Goal: Task Accomplishment & Management: Manage account settings

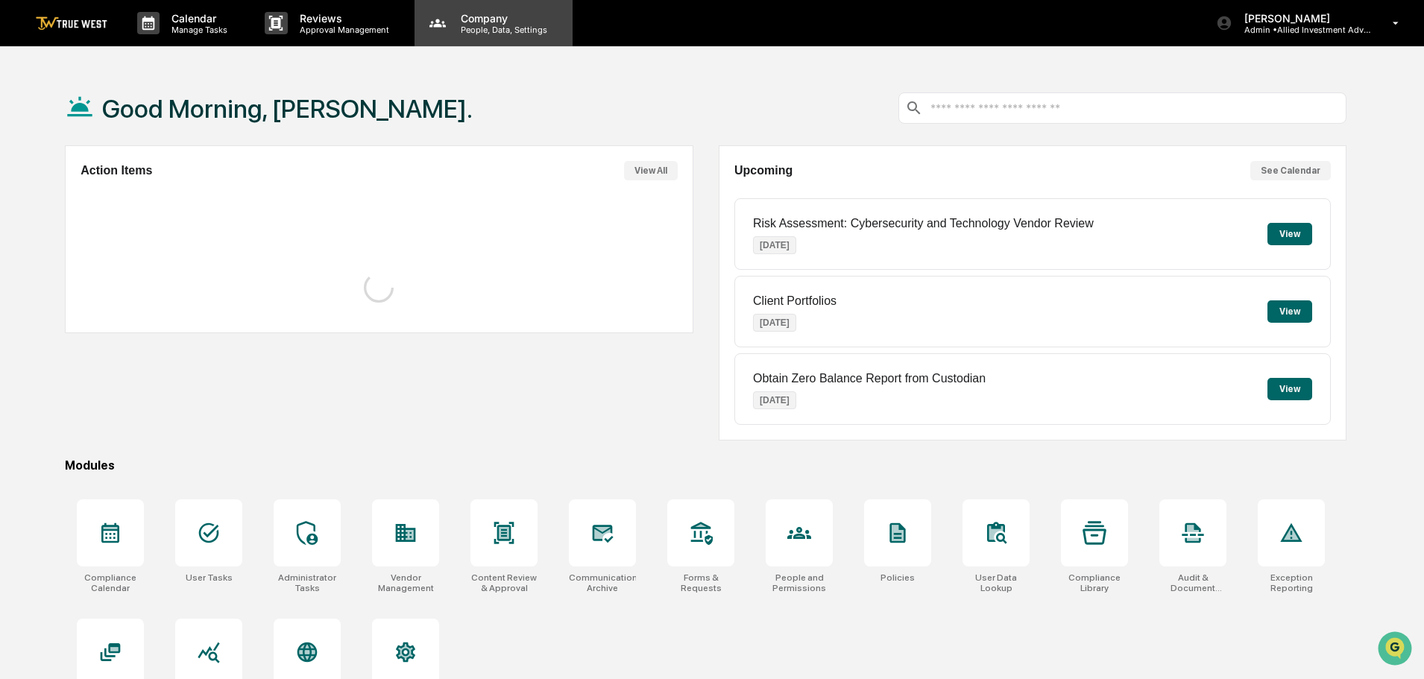
click at [482, 28] on p "People, Data, Settings" at bounding box center [502, 30] width 106 height 10
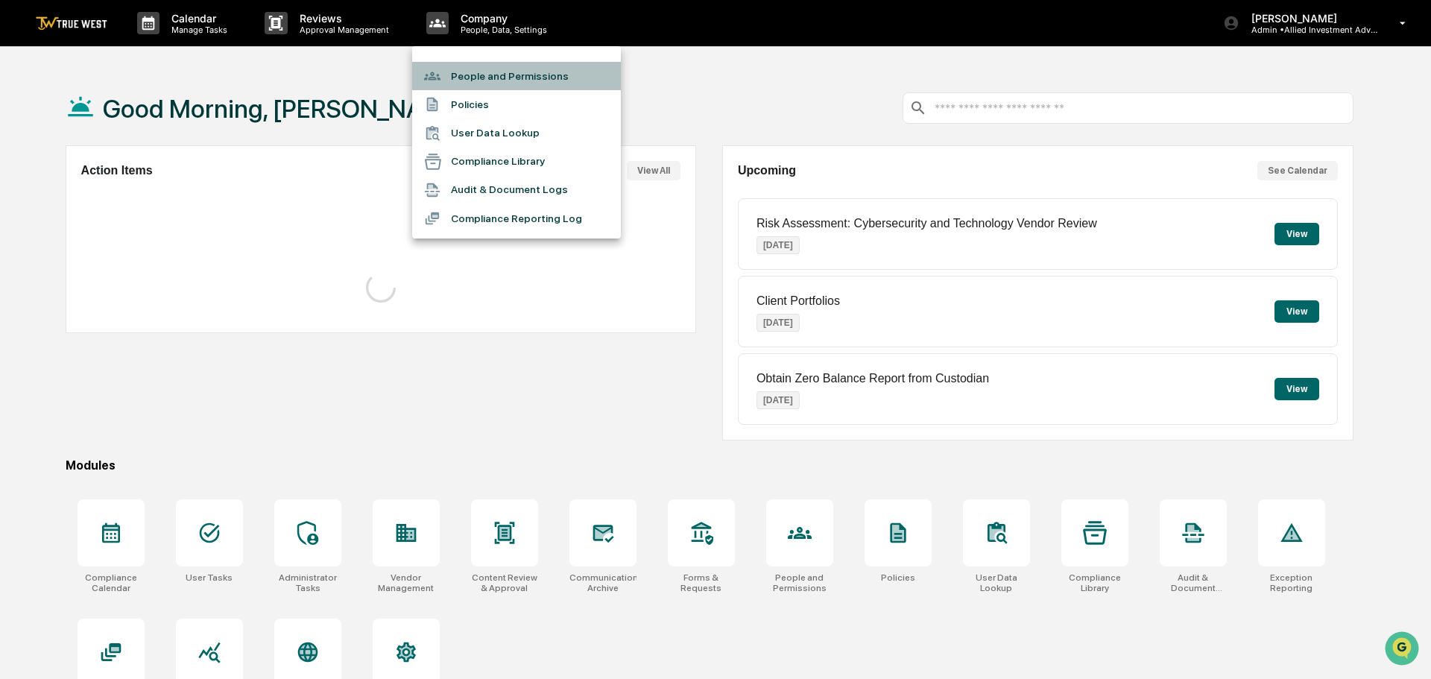
click at [477, 75] on li "People and Permissions" at bounding box center [516, 76] width 209 height 28
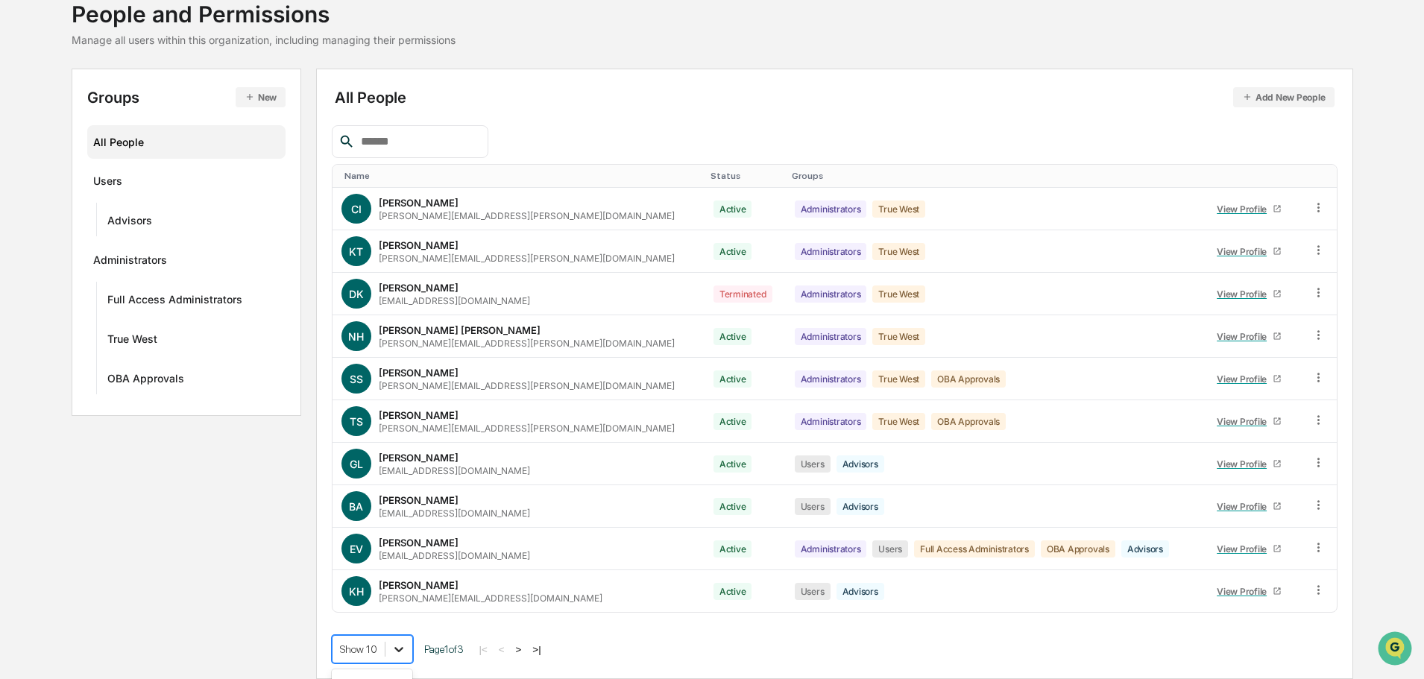
scroll to position [215, 0]
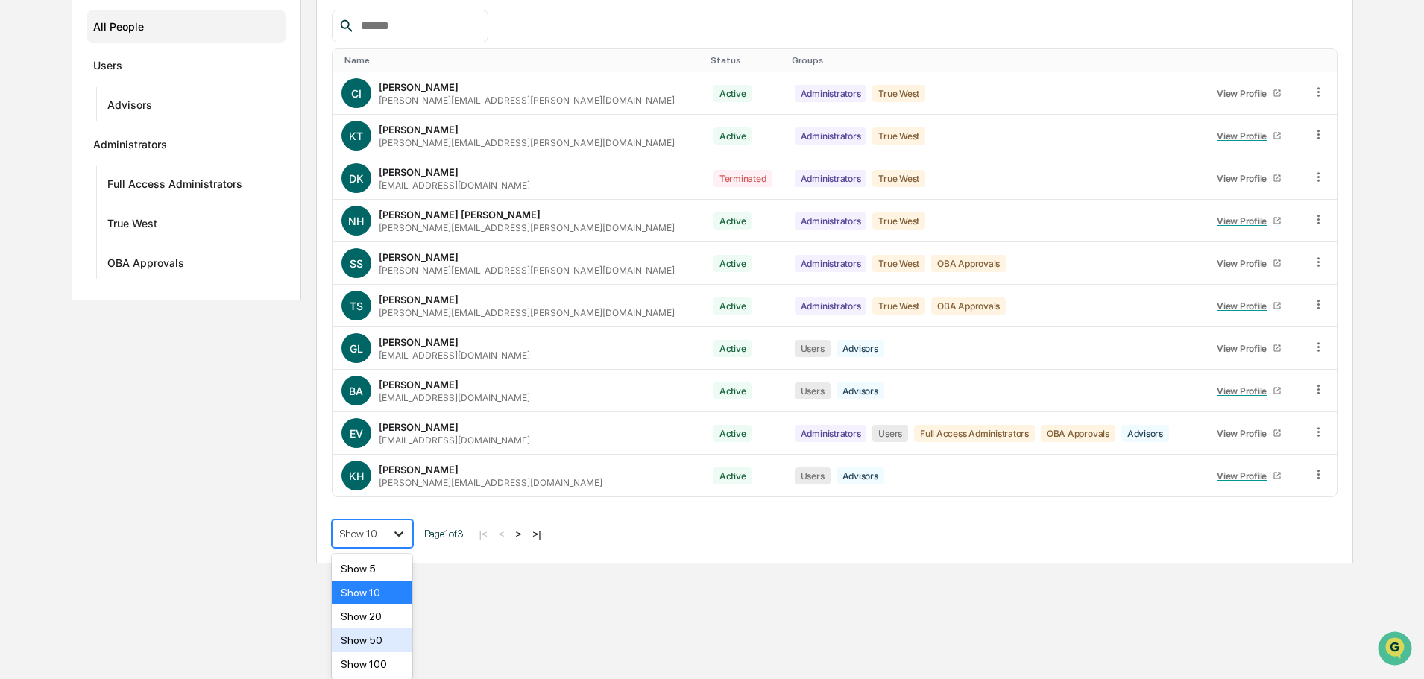
click at [400, 564] on body "Calendar Manage Tasks Reviews Approval Management Company People, Data, Setting…" at bounding box center [712, 174] width 1424 height 778
click at [362, 637] on div "Show 50" at bounding box center [372, 640] width 81 height 24
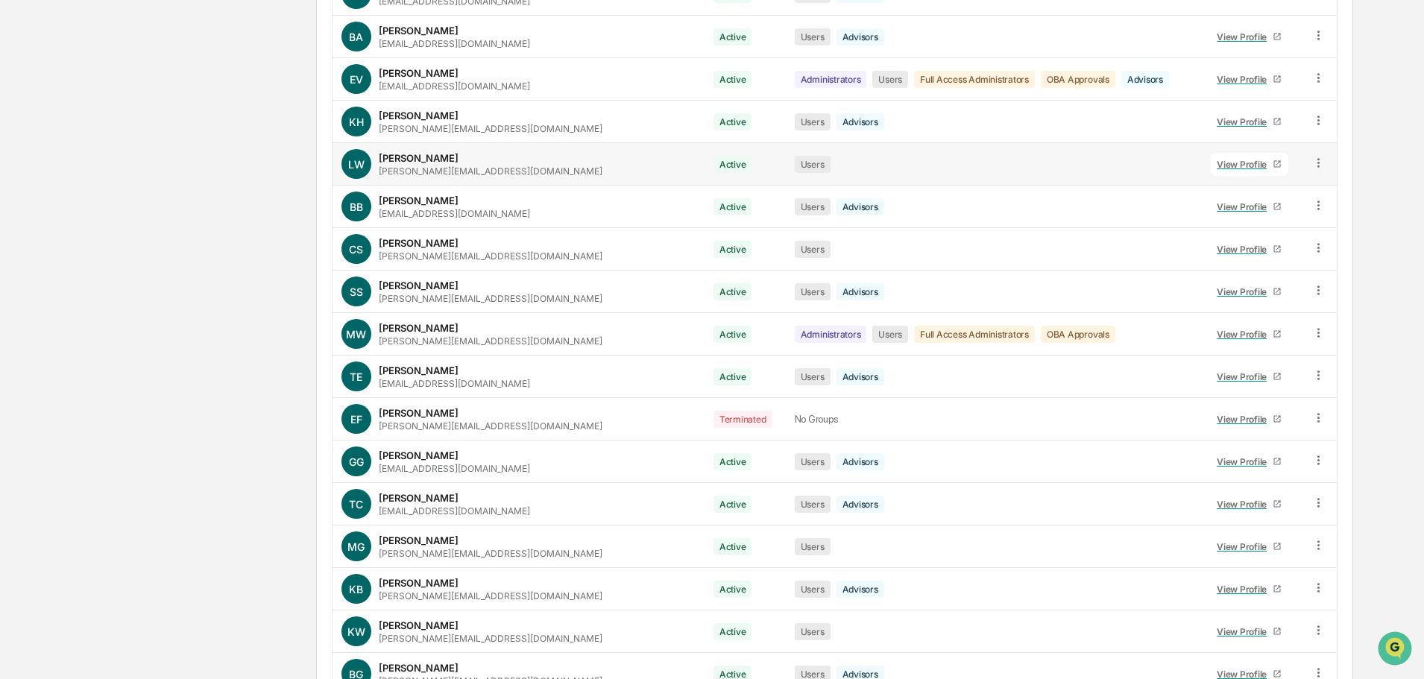
scroll to position [587, 0]
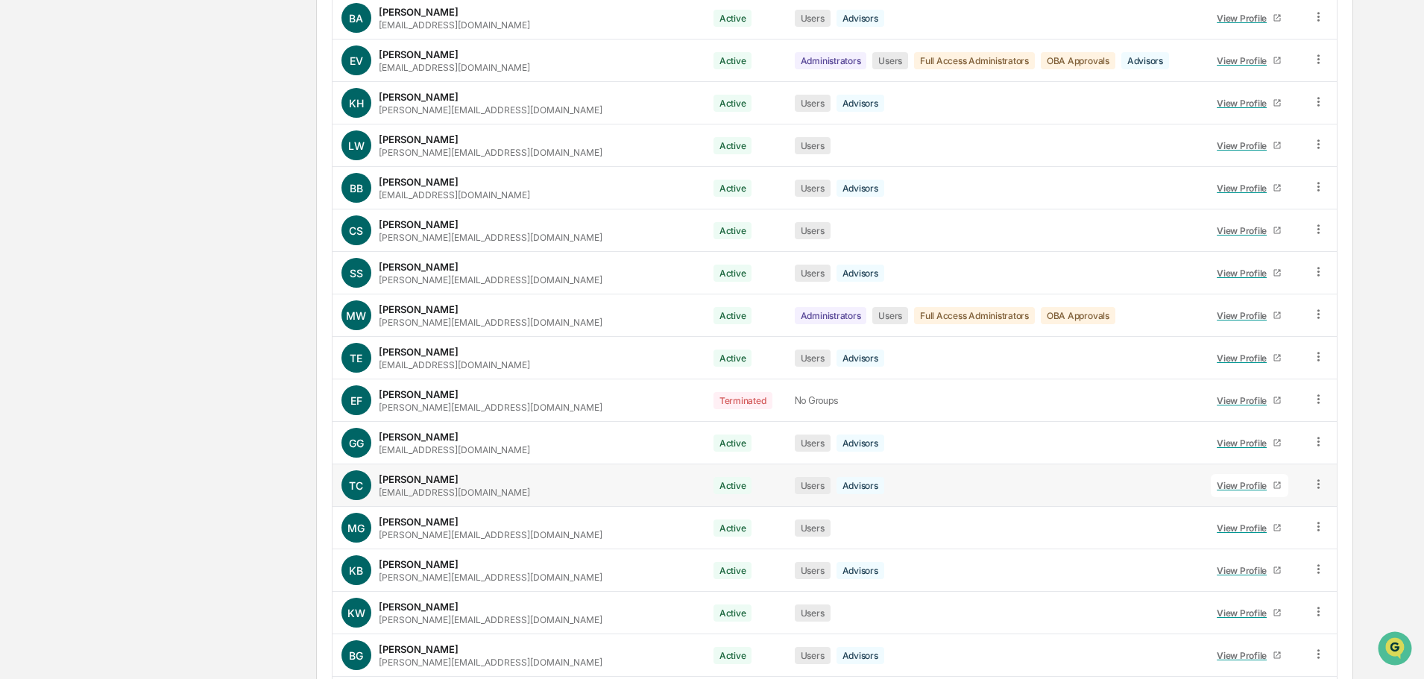
click at [1229, 485] on div "View Profile" at bounding box center [1245, 485] width 56 height 11
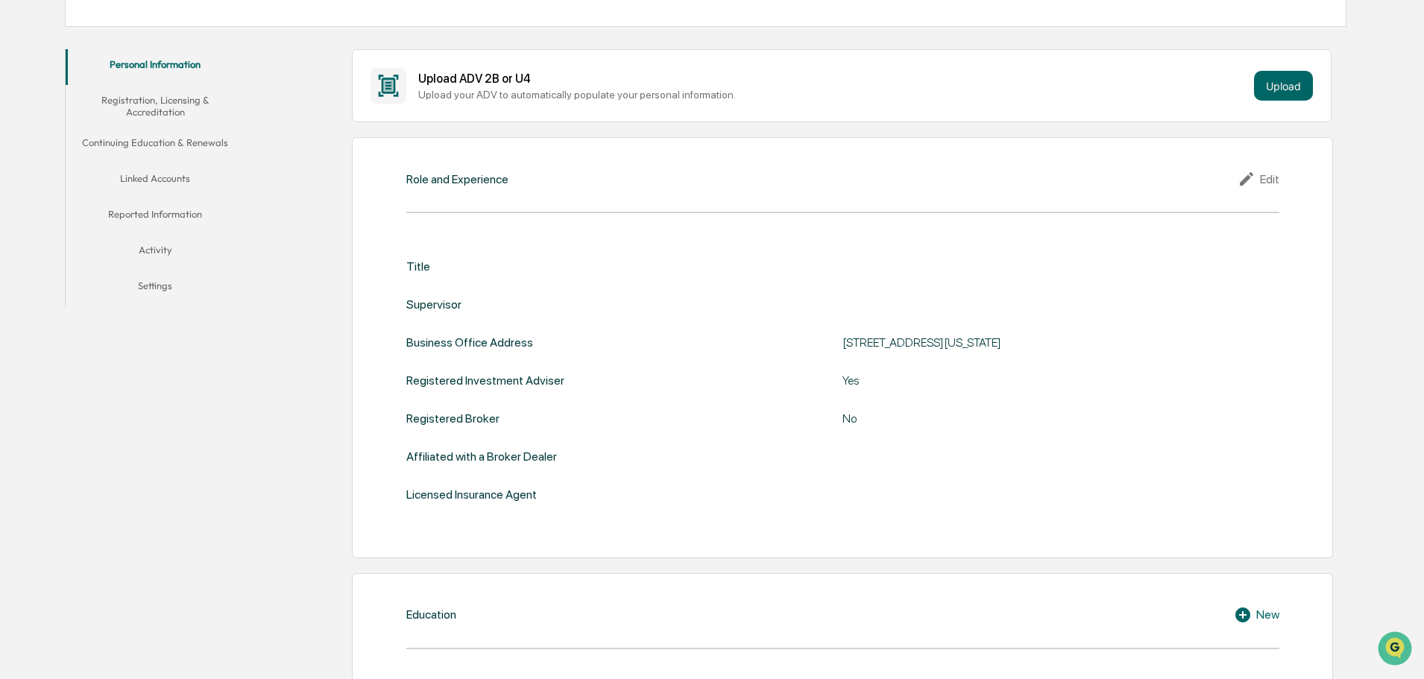
scroll to position [51, 0]
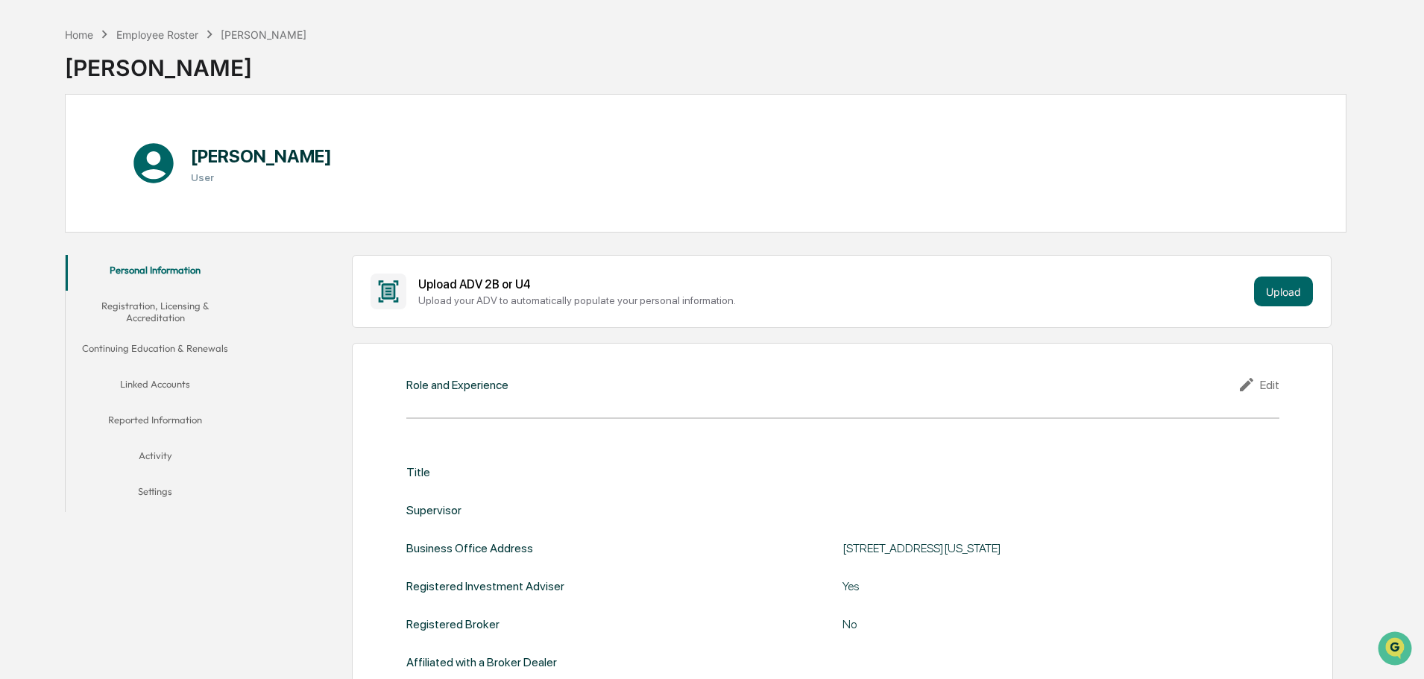
click at [143, 417] on button "Reported Information" at bounding box center [155, 423] width 179 height 36
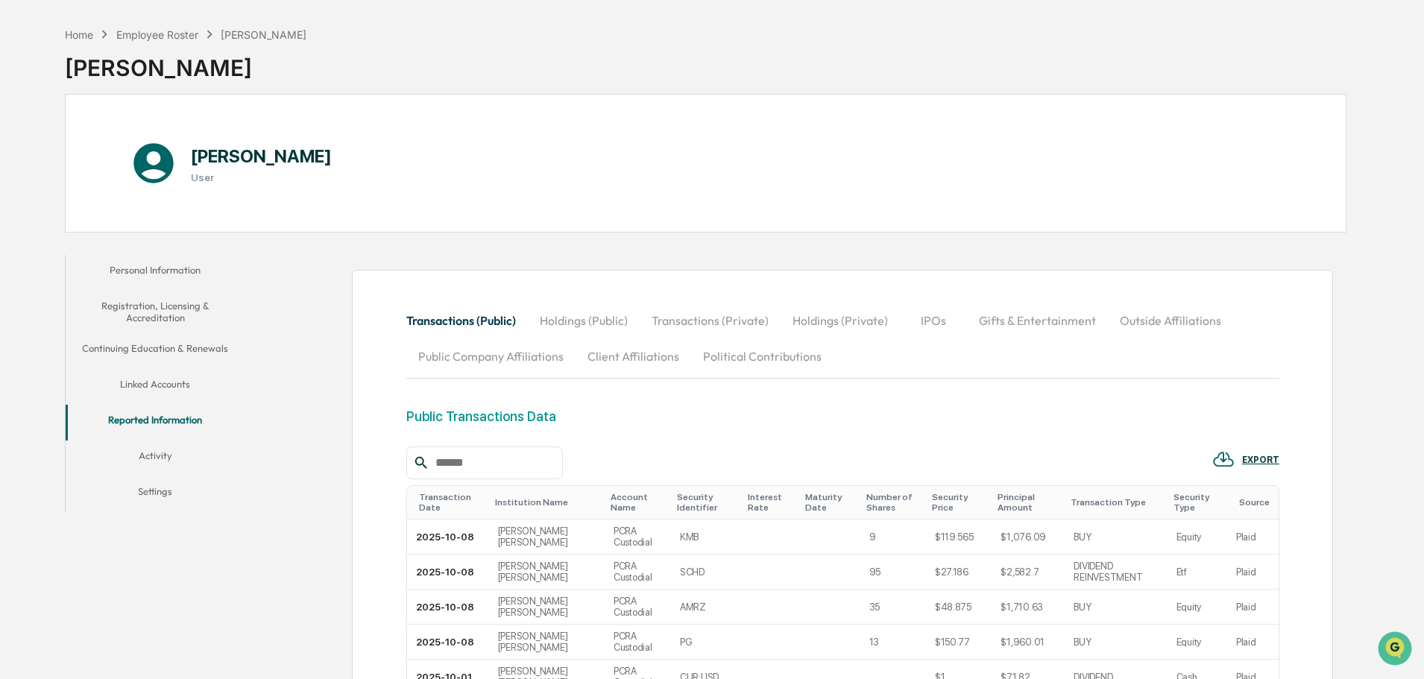
click at [1153, 318] on button "Outside Affiliations" at bounding box center [1170, 321] width 125 height 36
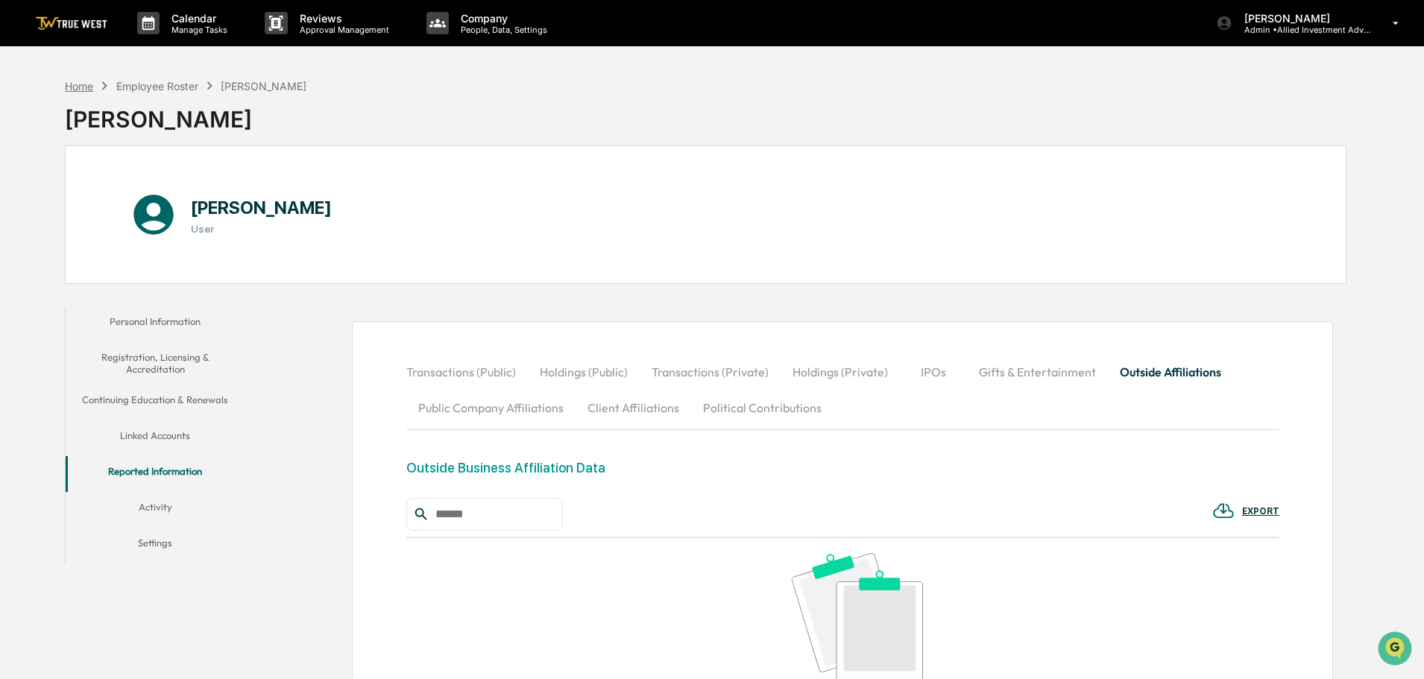
click at [78, 86] on div "Home" at bounding box center [79, 86] width 28 height 13
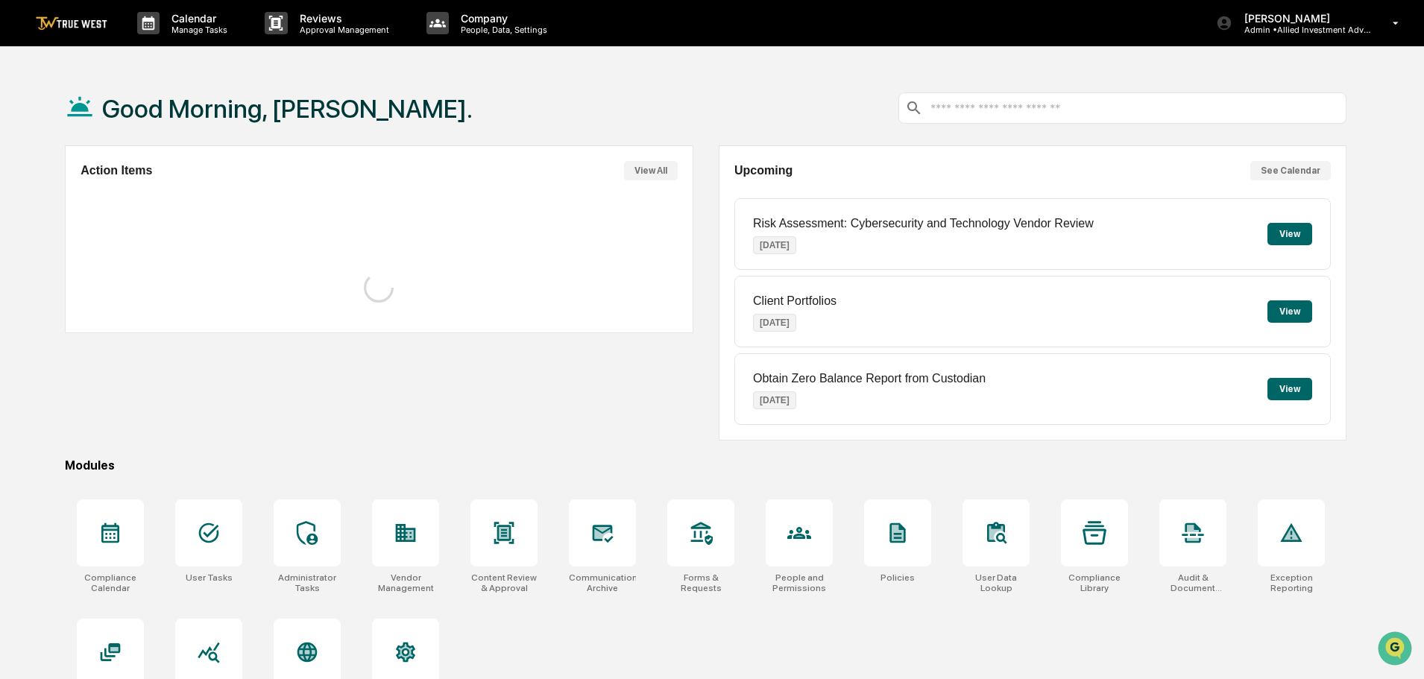
scroll to position [71, 0]
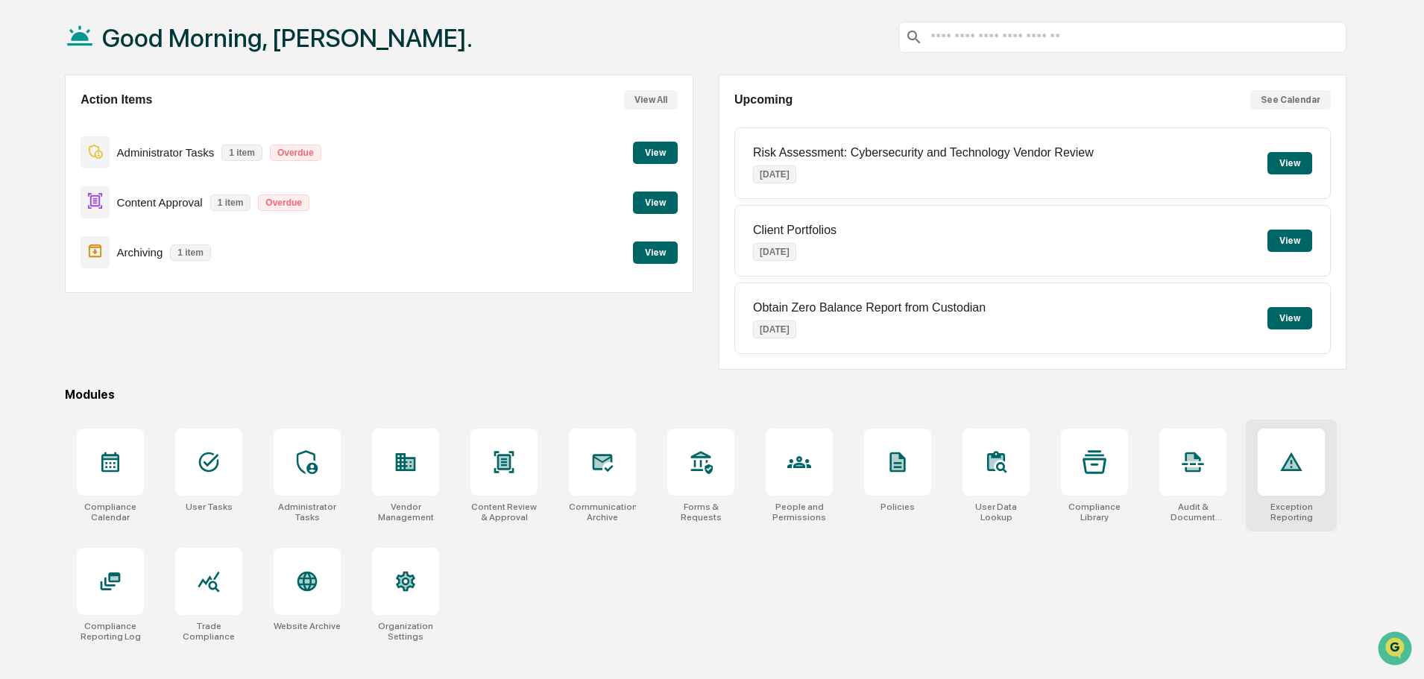
click at [1286, 475] on div at bounding box center [1291, 462] width 67 height 67
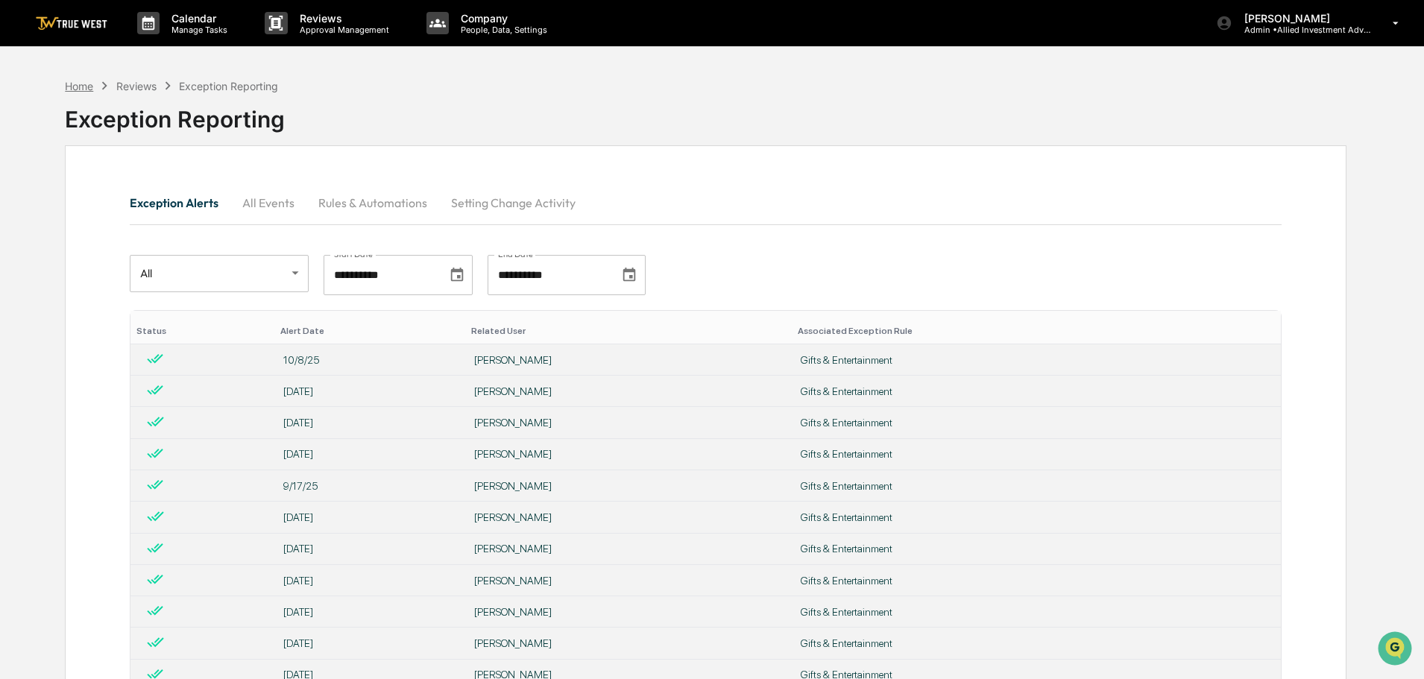
click at [82, 86] on div "Home" at bounding box center [79, 86] width 28 height 13
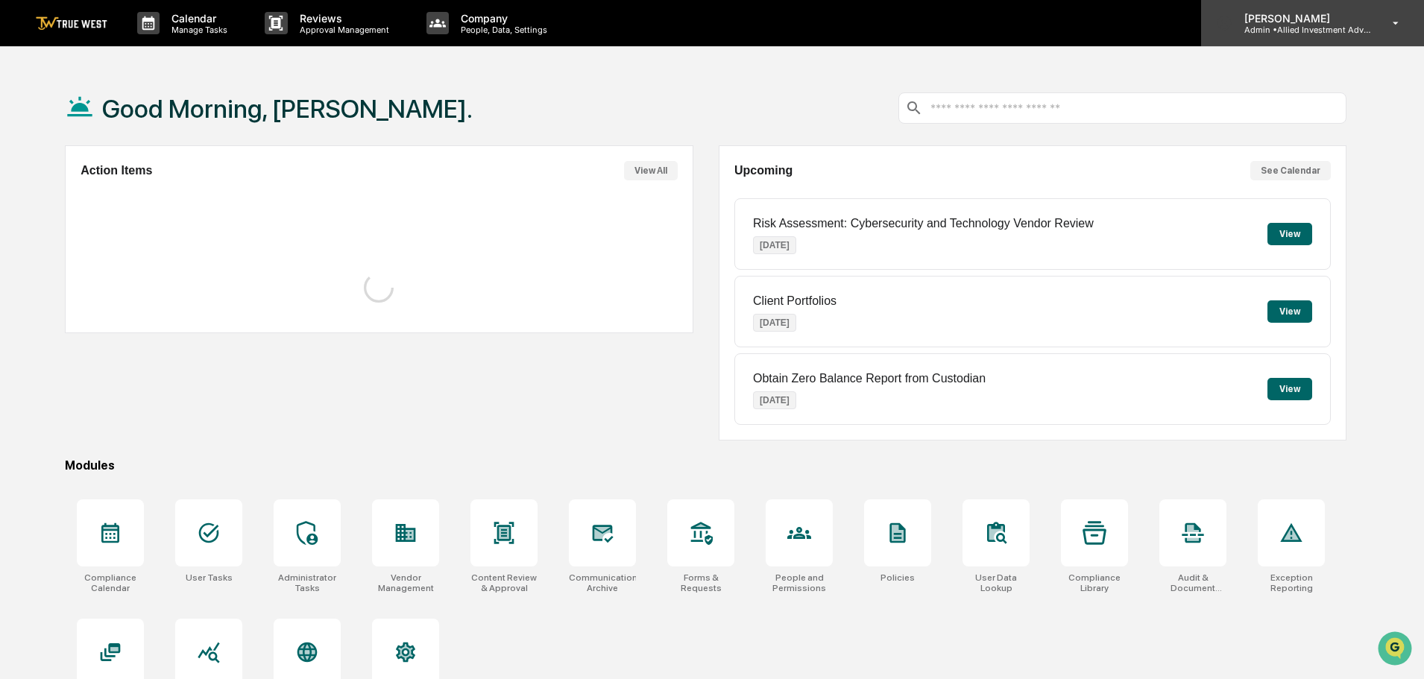
click at [1297, 26] on p "Admin • Allied Investment Advisors" at bounding box center [1301, 30] width 139 height 10
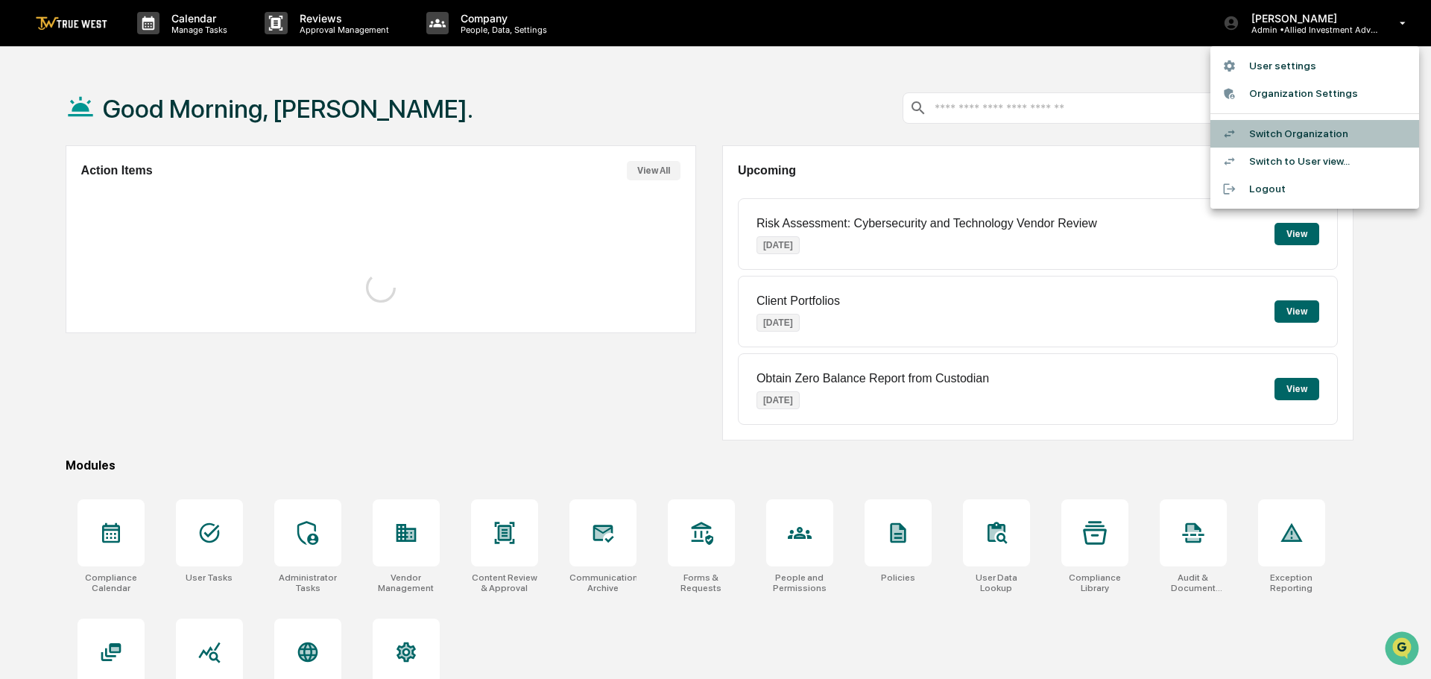
click at [1284, 139] on li "Switch Organization" at bounding box center [1315, 134] width 209 height 28
